Goal: Task Accomplishment & Management: Complete application form

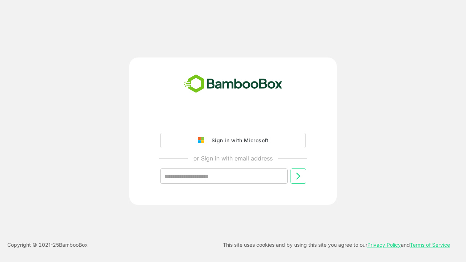
type input "**********"
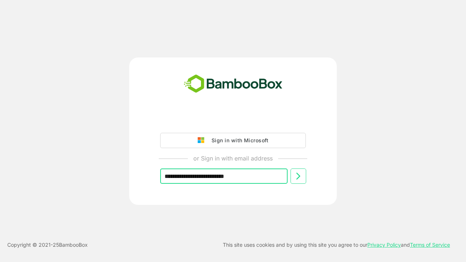
click at [298, 176] on icon at bounding box center [298, 176] width 9 height 9
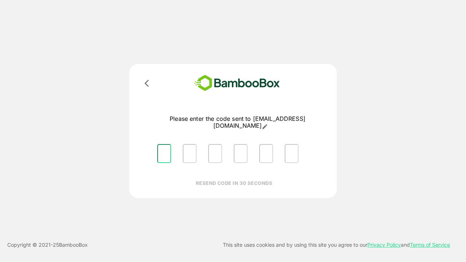
type input "*"
